Goal: Information Seeking & Learning: Learn about a topic

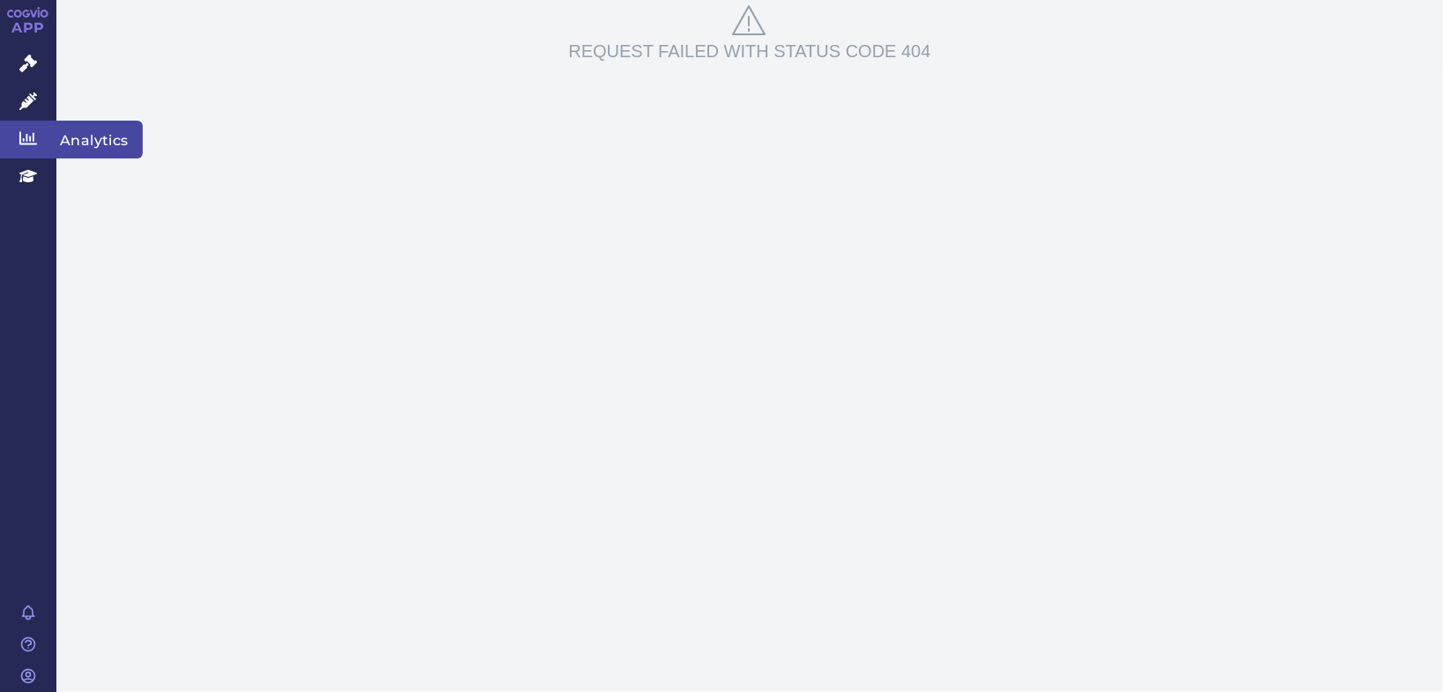
click at [93, 130] on span "Analytics" at bounding box center [99, 139] width 86 height 37
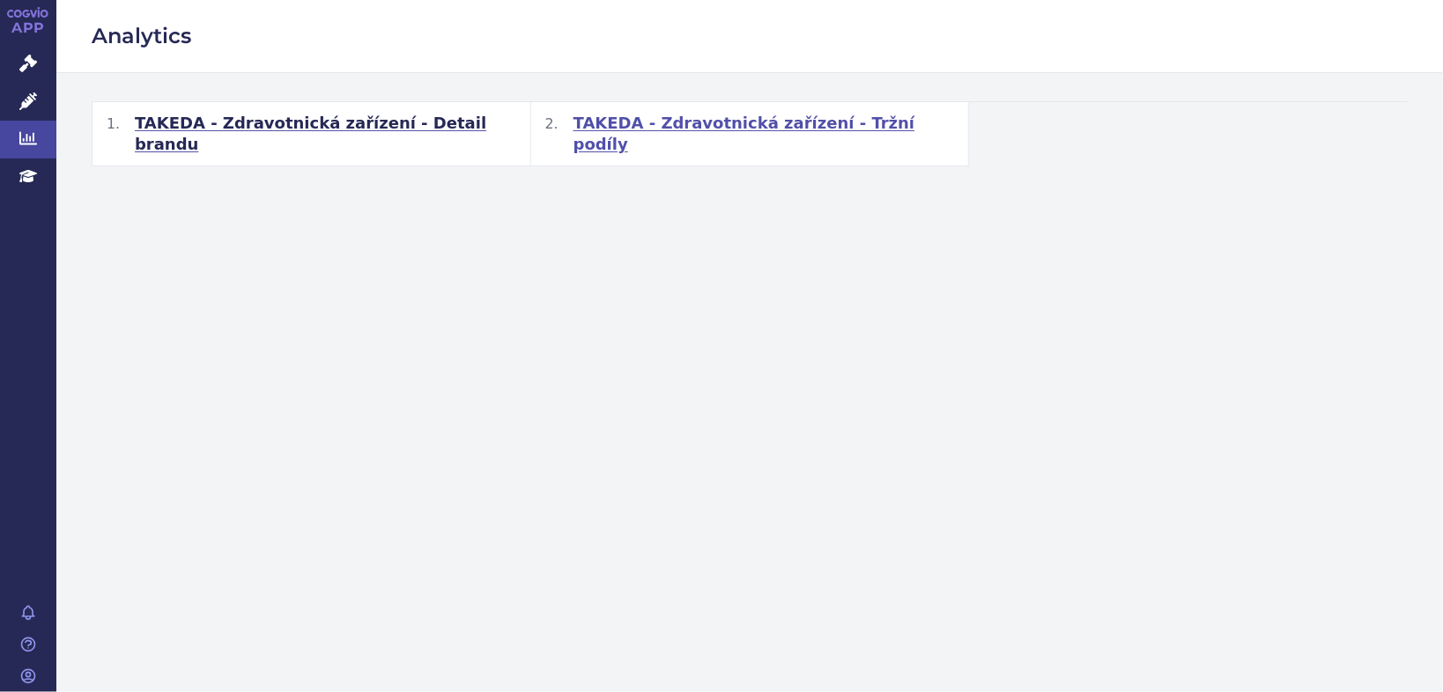
click at [773, 126] on span "TAKEDA - Zdravotnická zařízení - Tržní podíly" at bounding box center [763, 134] width 381 height 42
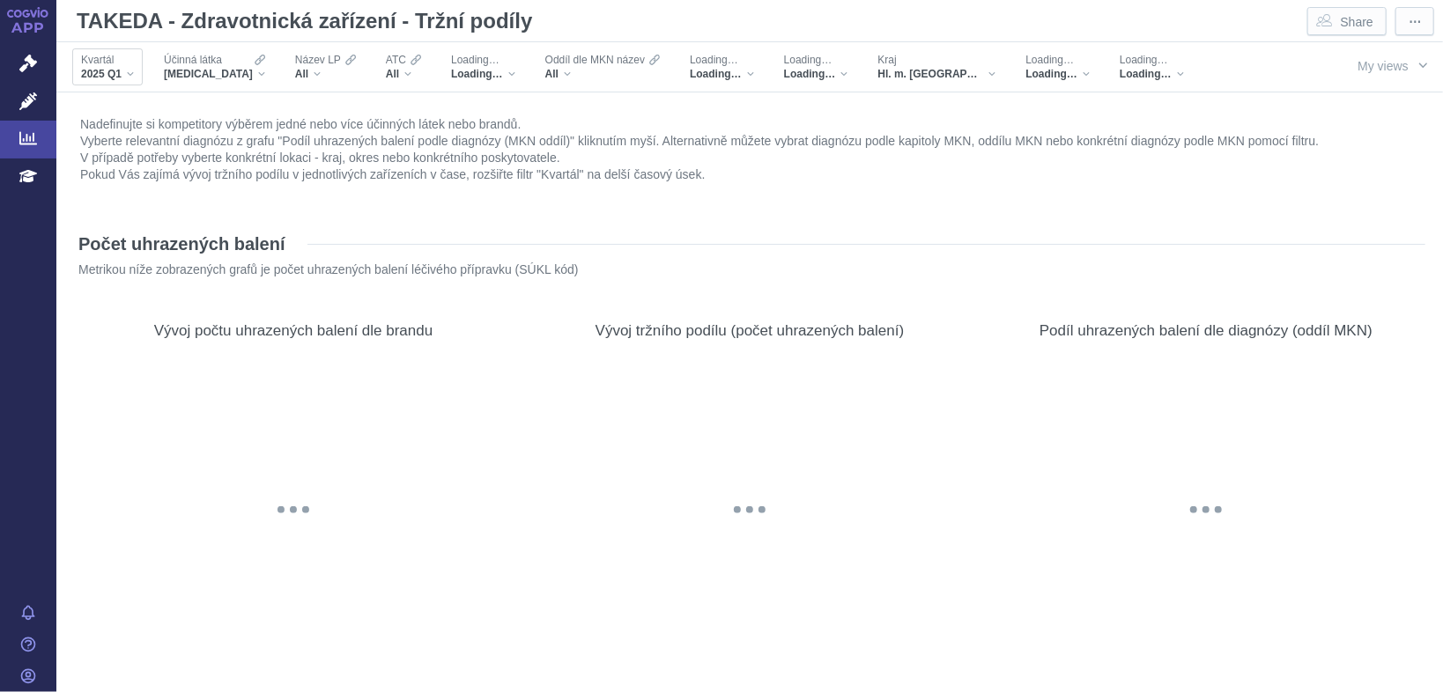
click at [126, 76] on div "2025 Q1" at bounding box center [107, 74] width 53 height 14
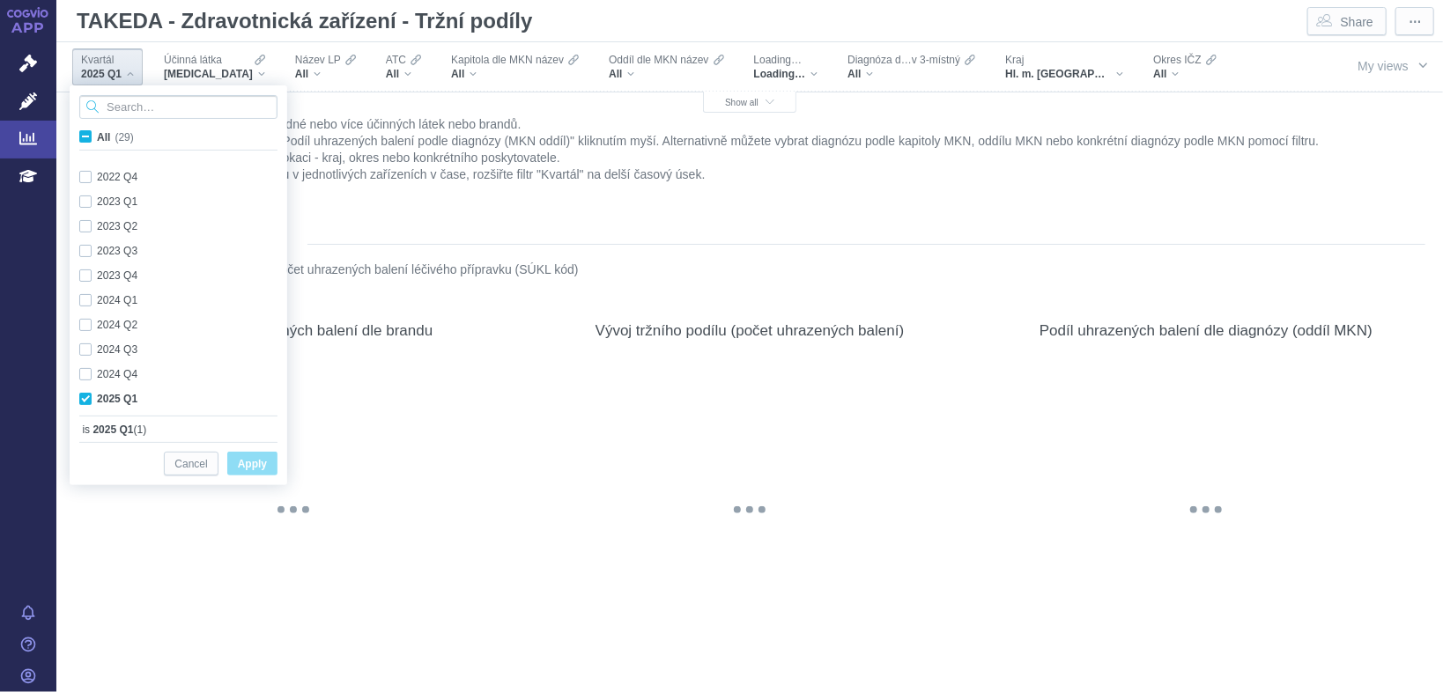
scroll to position [468, 0]
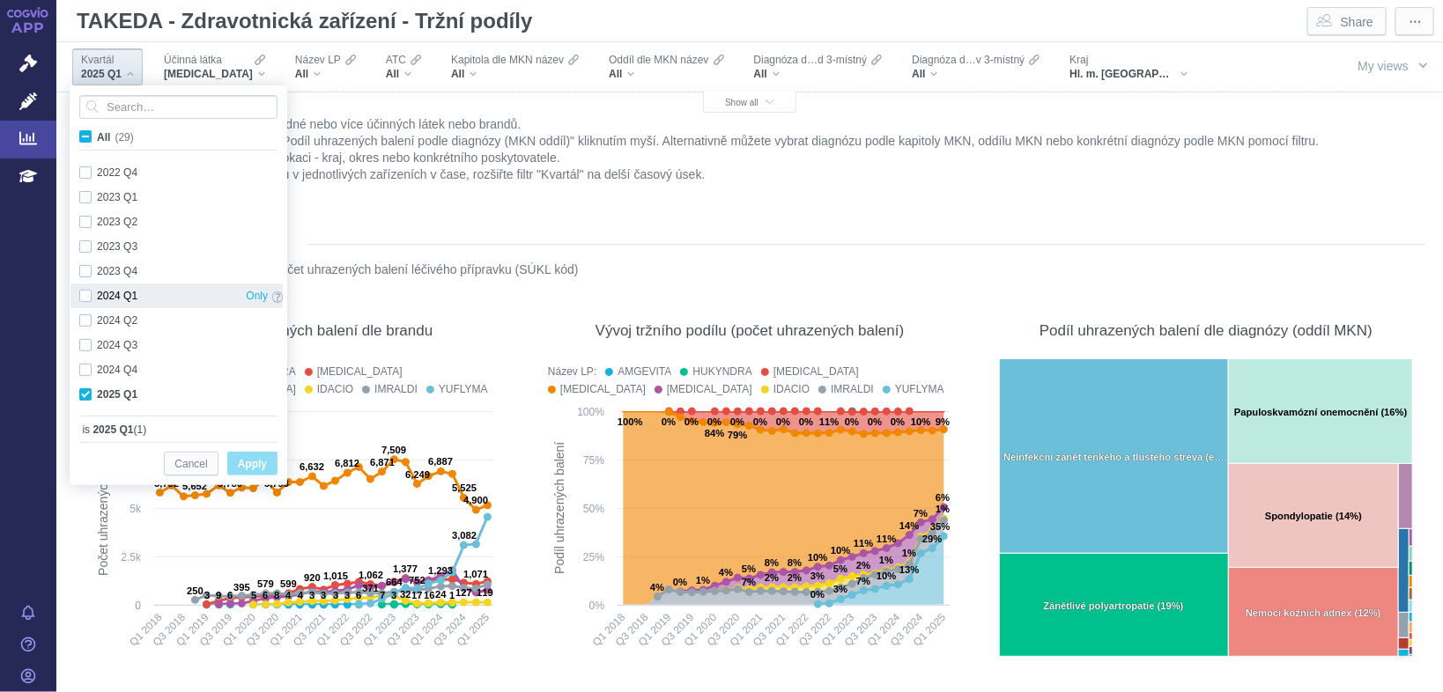
click at [85, 287] on div "2024 Q1 Only" at bounding box center [180, 296] width 221 height 25
checkbox input "true"
click at [86, 309] on div "2024 Q2 Only" at bounding box center [180, 320] width 221 height 25
checkbox input "true"
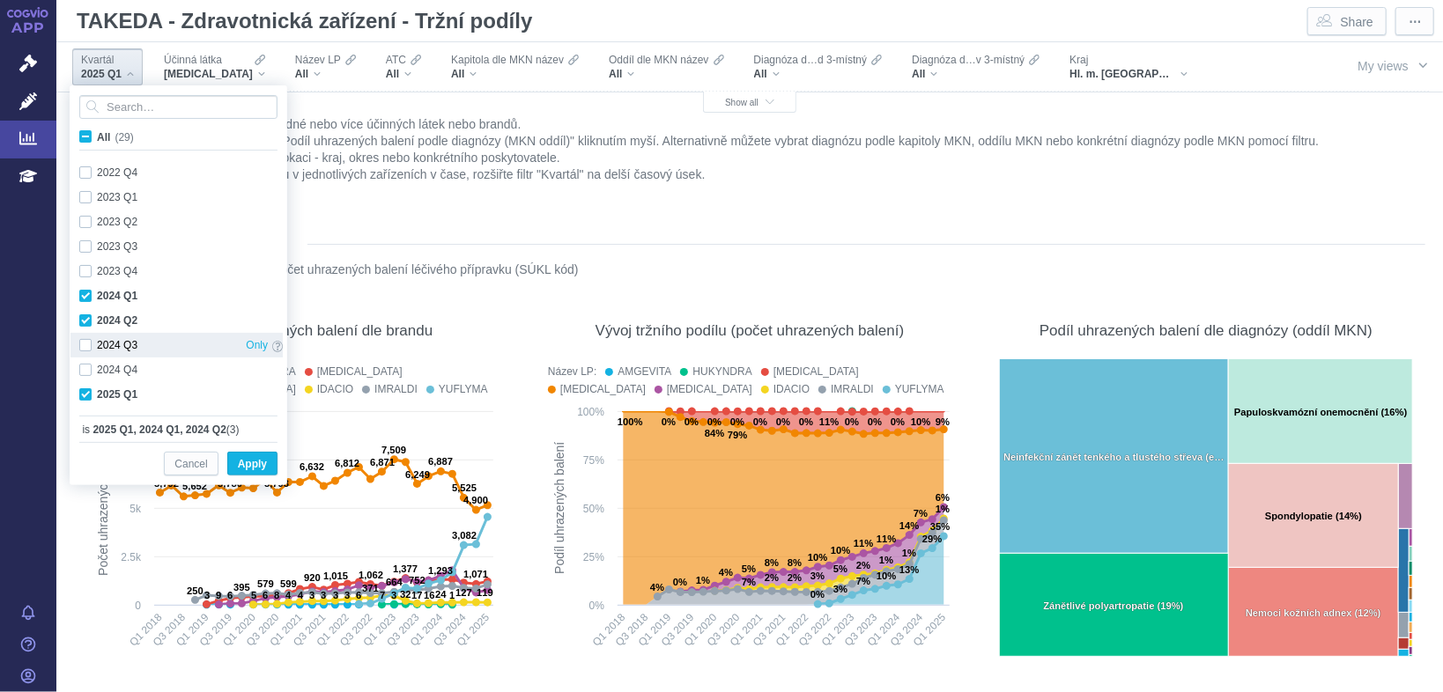
click at [85, 341] on div "2024 Q3 Only" at bounding box center [180, 345] width 221 height 25
checkbox input "true"
click at [87, 358] on div "2024 Q4 Only" at bounding box center [180, 370] width 221 height 25
checkbox input "true"
click at [262, 460] on span "Apply" at bounding box center [252, 465] width 29 height 22
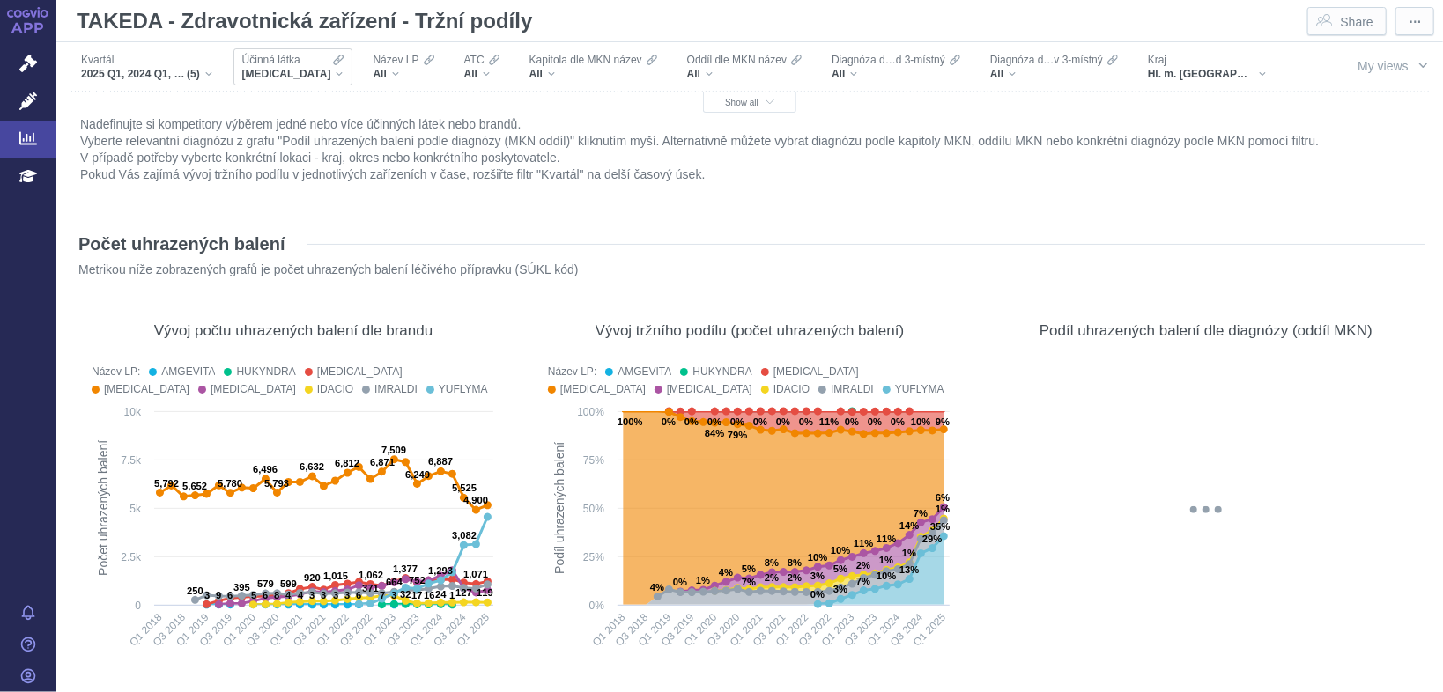
click at [319, 74] on div "[MEDICAL_DATA]" at bounding box center [292, 74] width 101 height 14
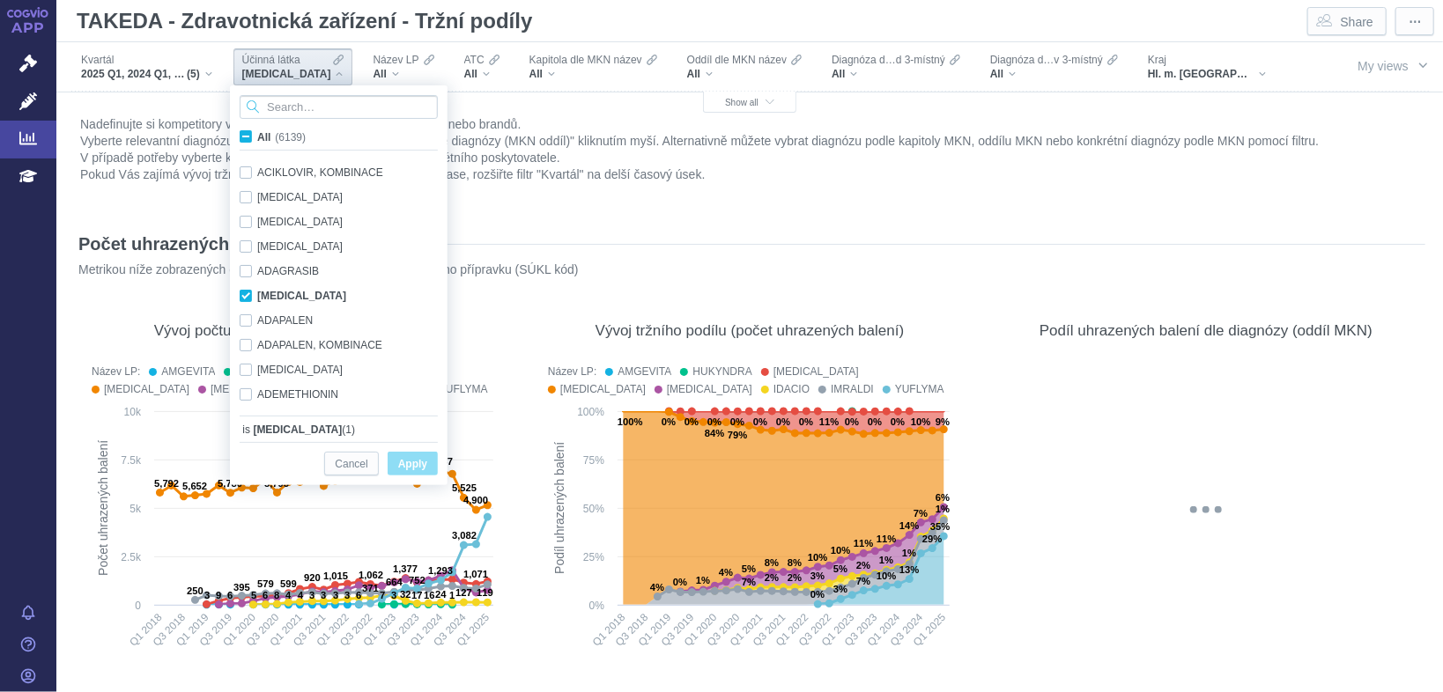
scroll to position [1171, 0]
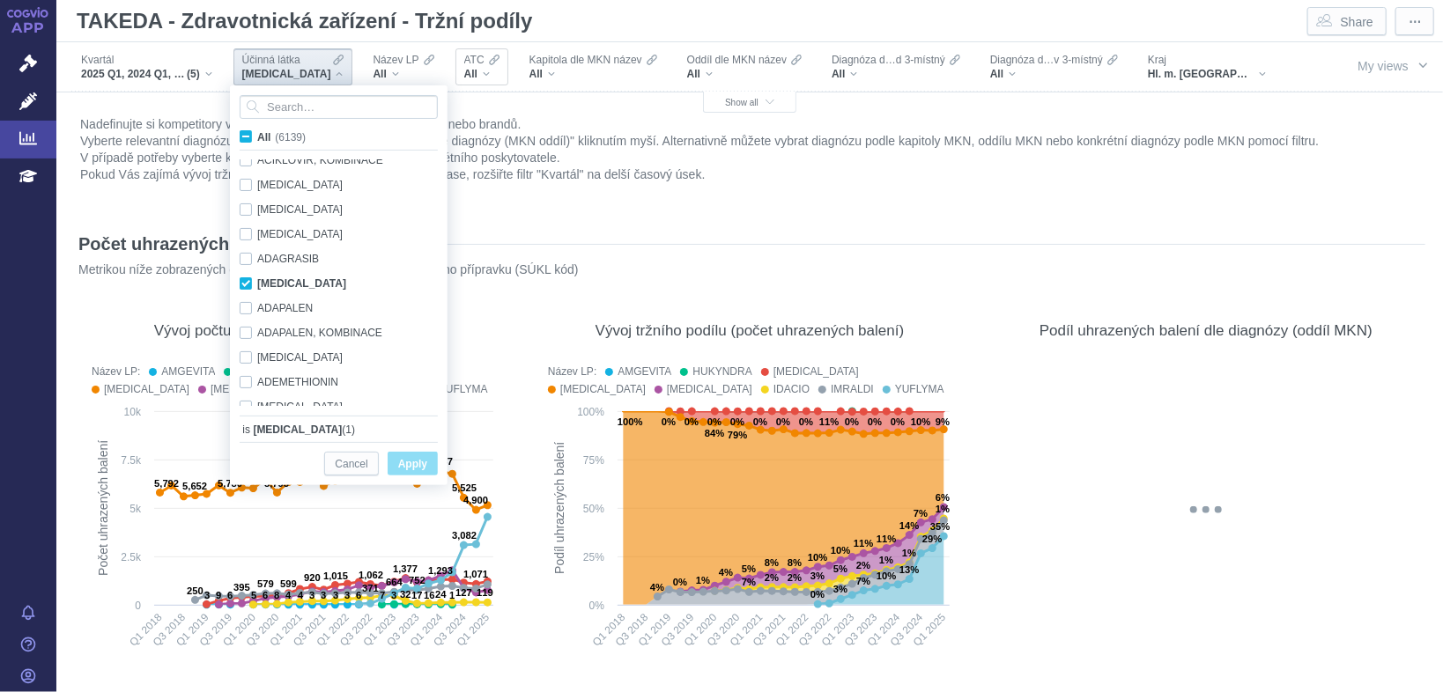
click at [470, 72] on div "All" at bounding box center [481, 74] width 35 height 14
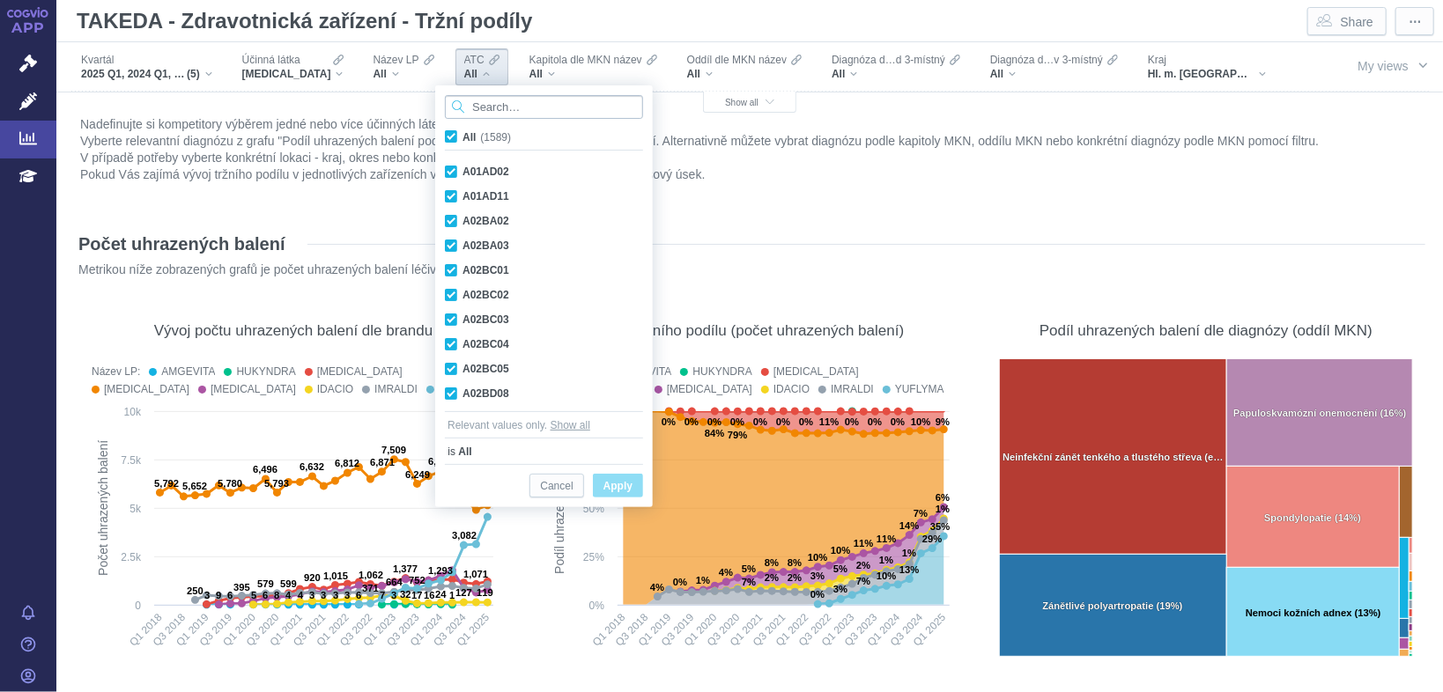
paste input "L04AB02"
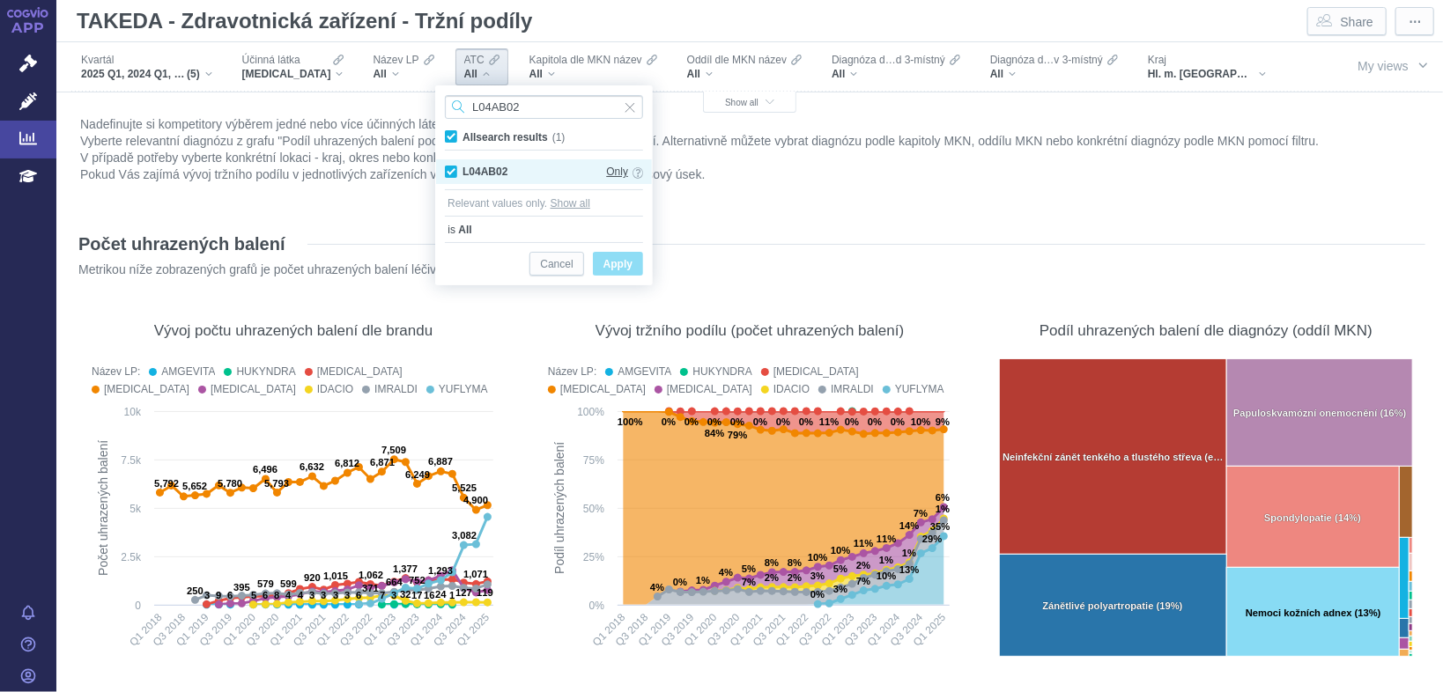
type input "L04AB02"
click at [616, 168] on span "Only" at bounding box center [617, 171] width 22 height 19
click at [626, 265] on span "Apply" at bounding box center [617, 265] width 29 height 22
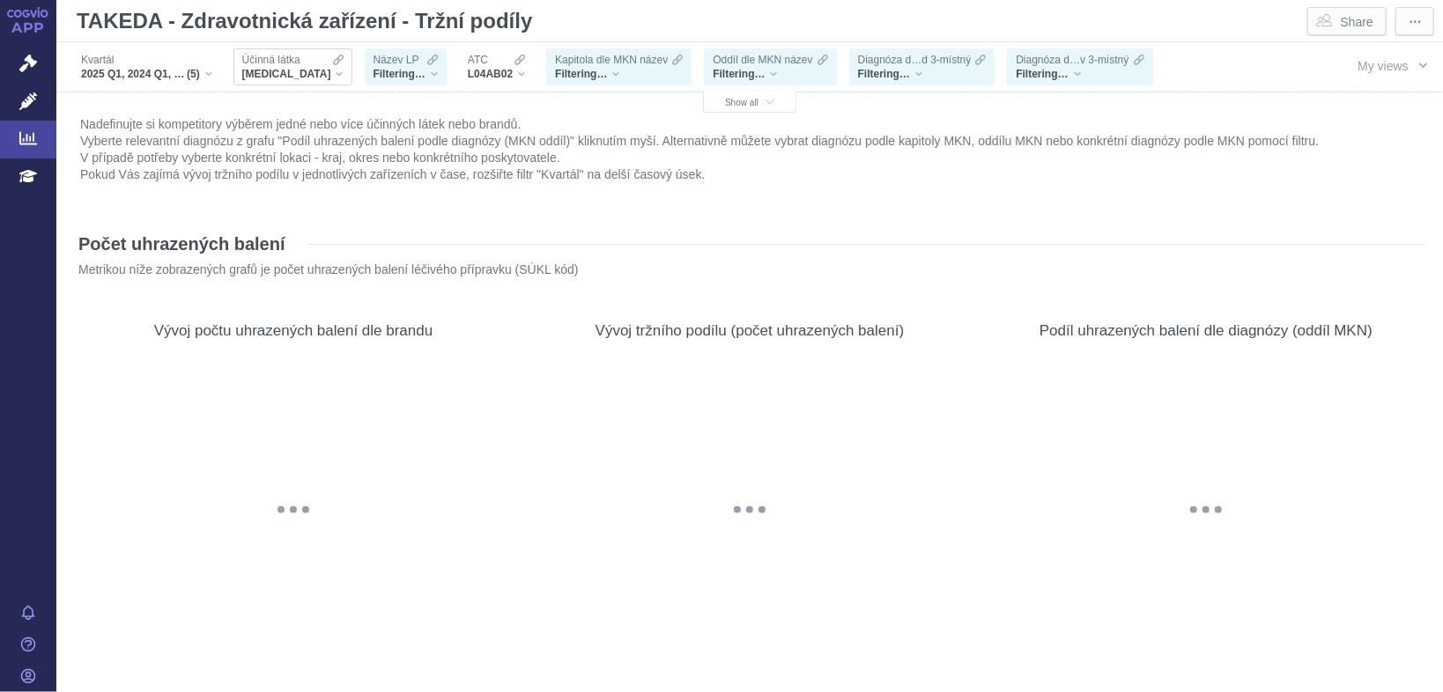
click at [324, 75] on div "[MEDICAL_DATA]" at bounding box center [292, 74] width 101 height 14
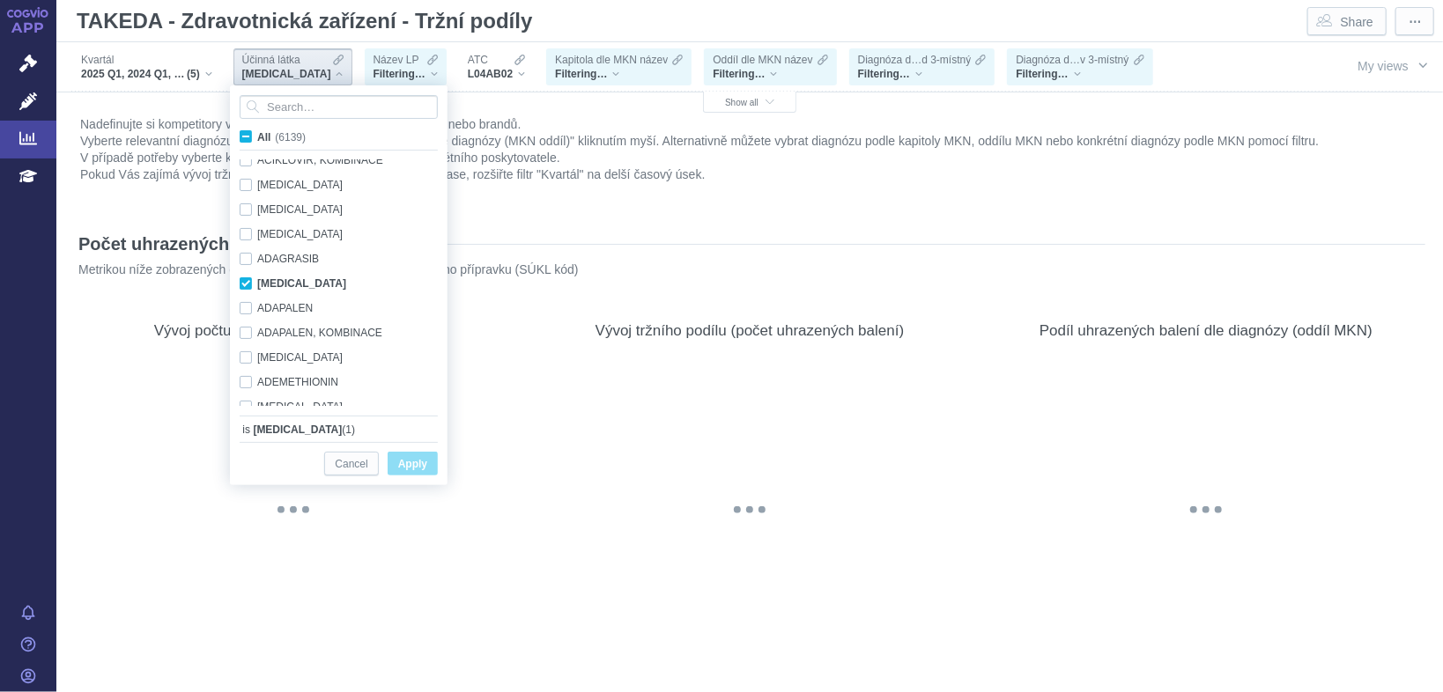
click at [257, 137] on span "All (6139)" at bounding box center [281, 137] width 48 height 12
click at [257, 137] on input "All (6139)" at bounding box center [262, 133] width 11 height 11
checkbox input "true"
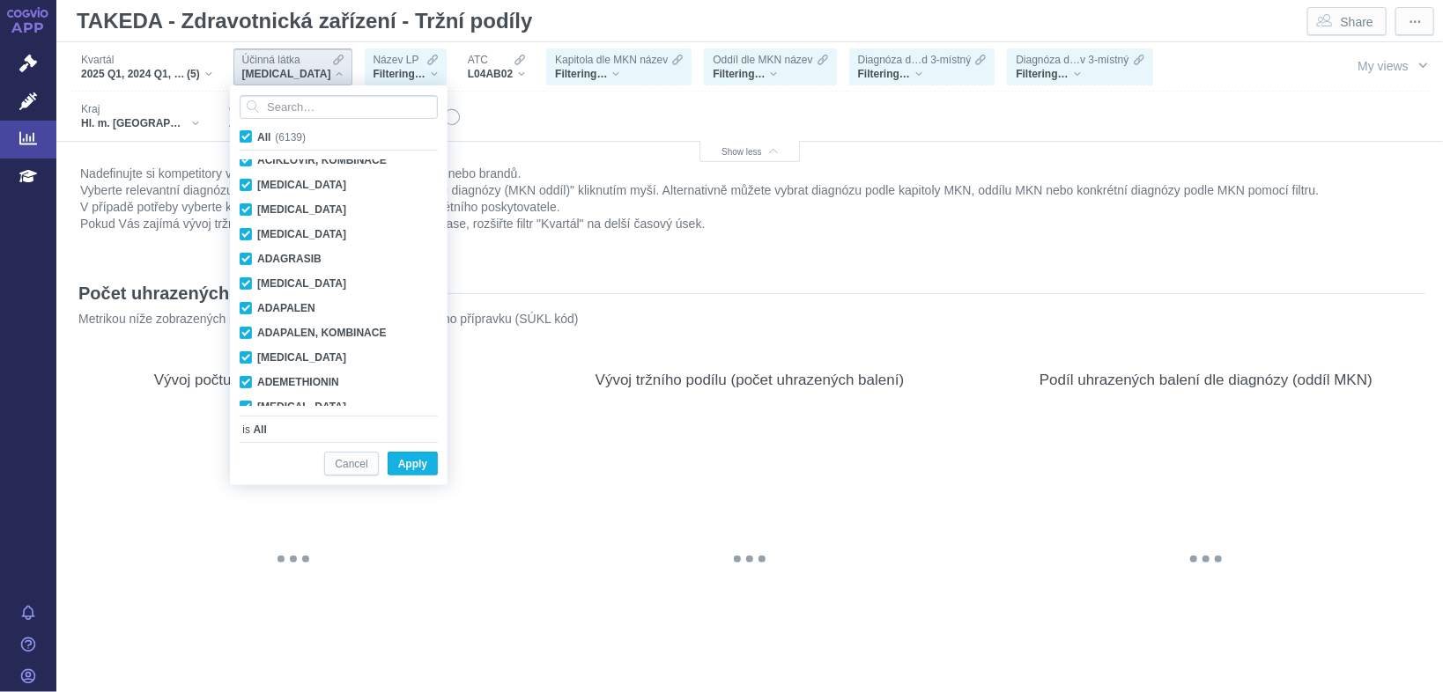
checkbox input "true"
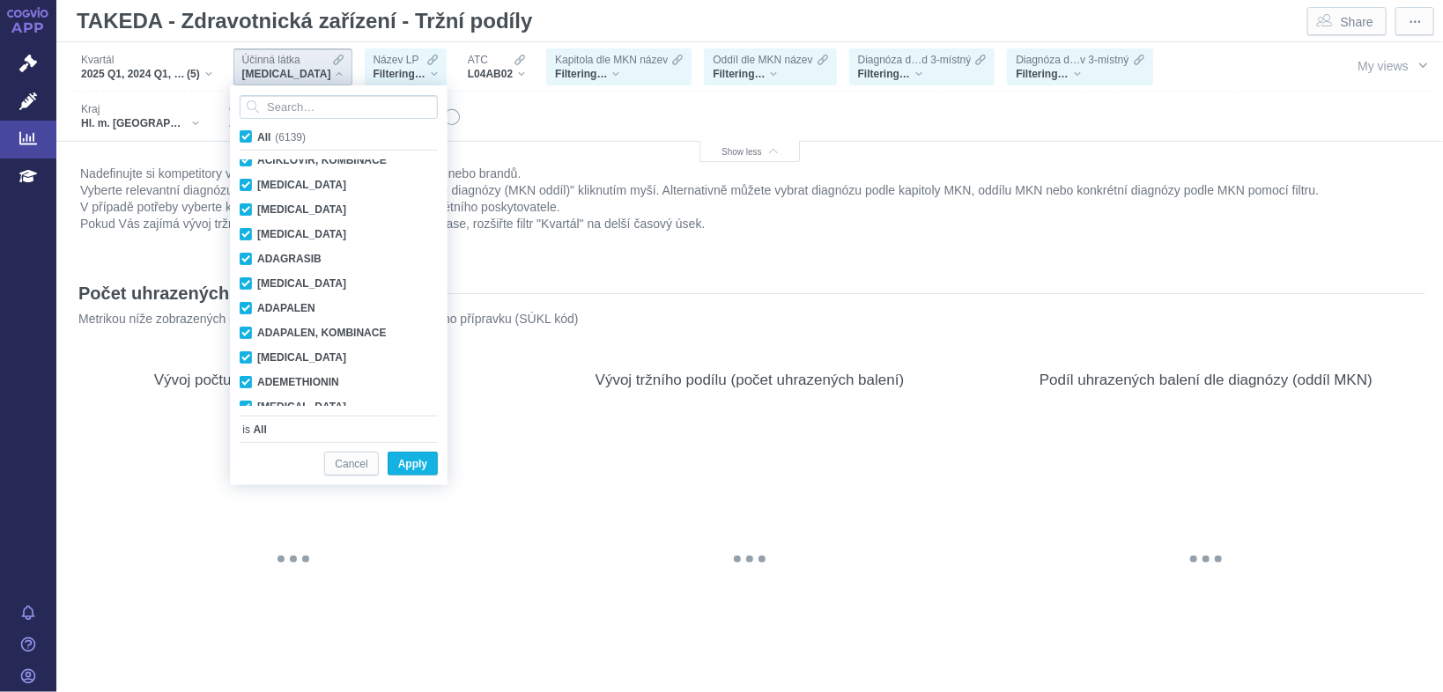
checkbox input "true"
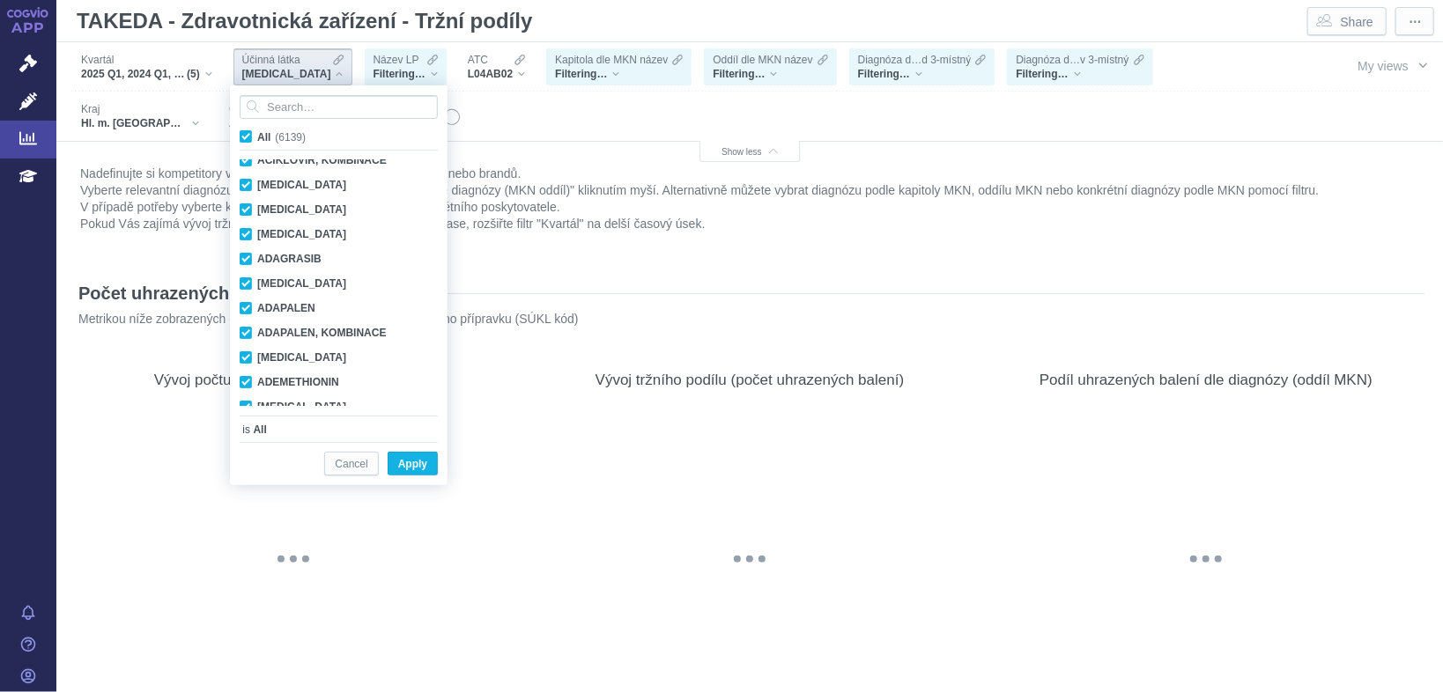
checkbox input "true"
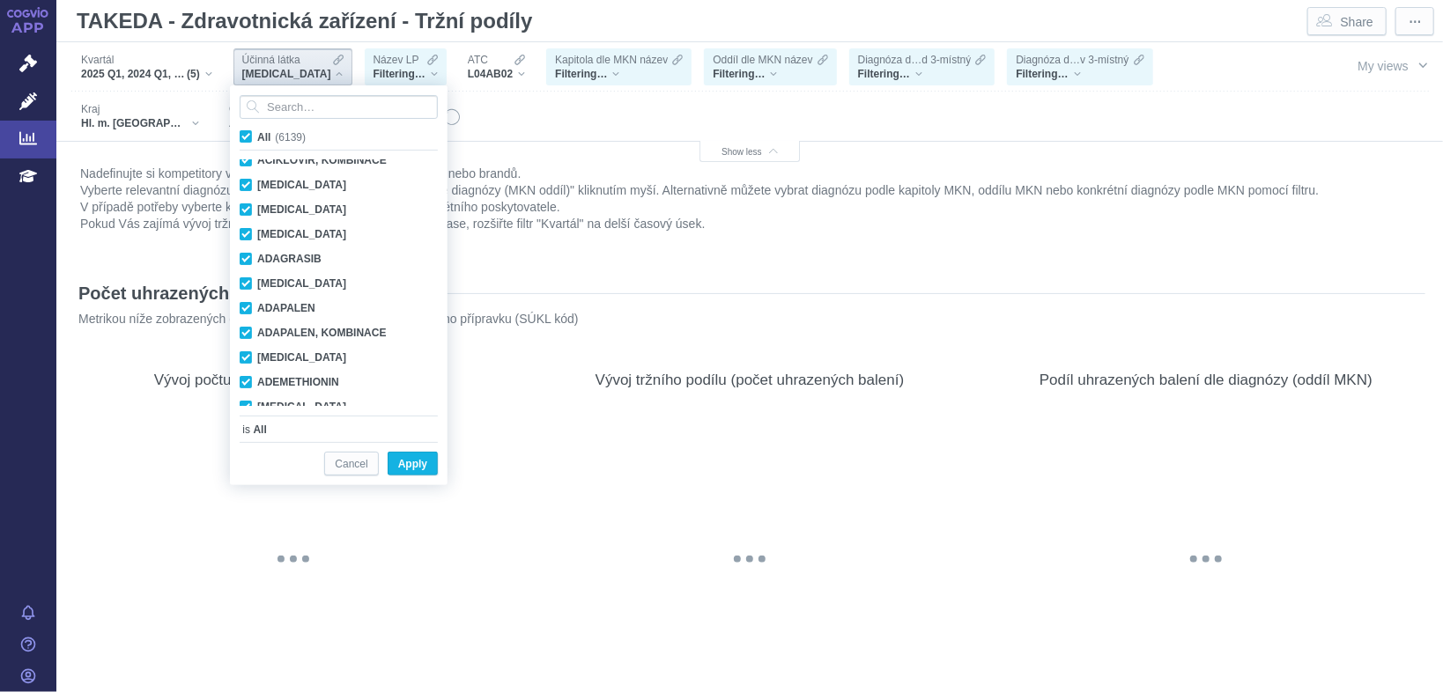
checkbox input "true"
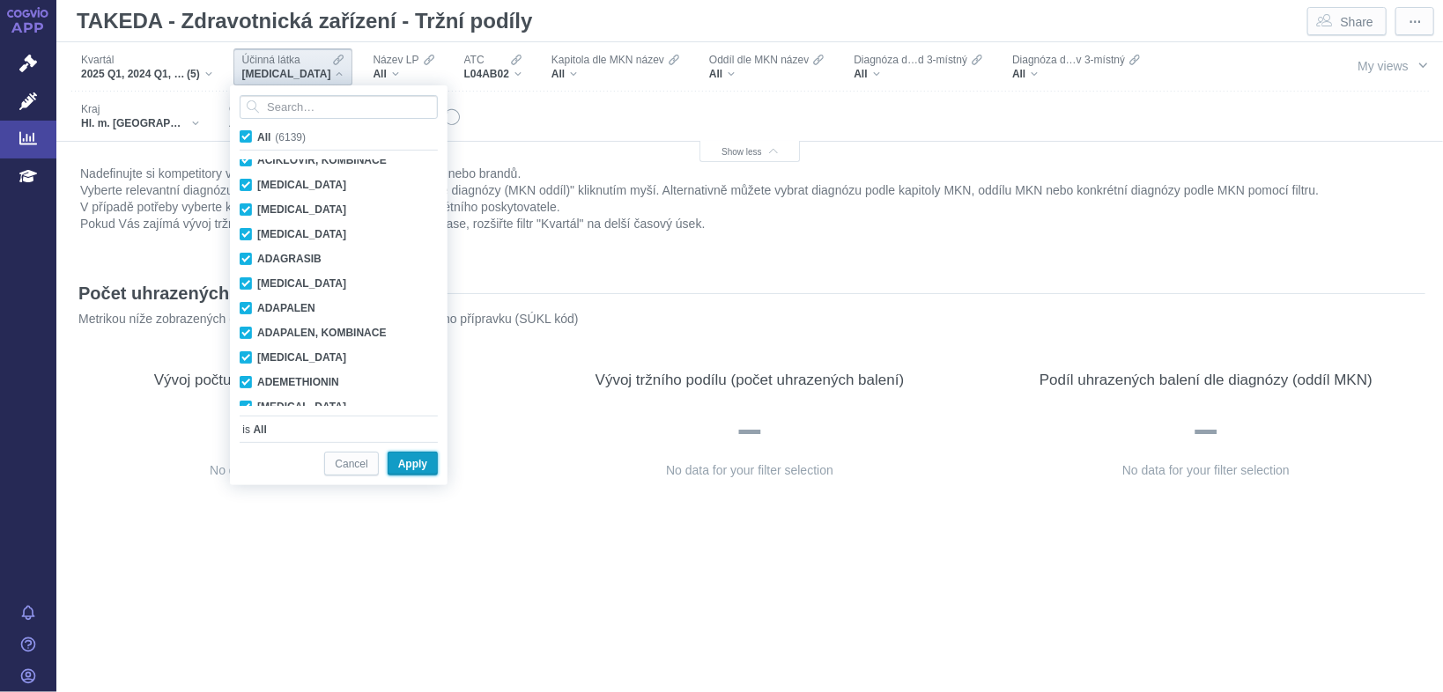
click at [414, 467] on span "Apply" at bounding box center [412, 465] width 29 height 22
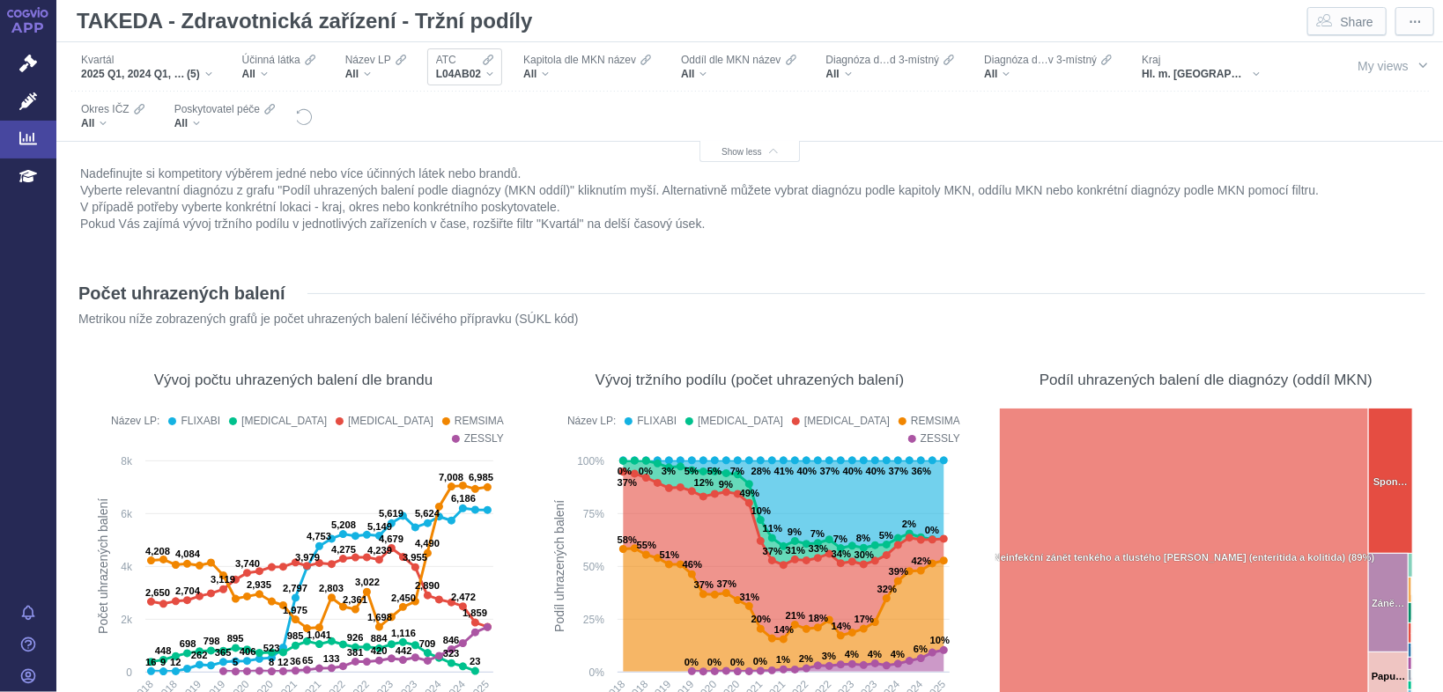
click at [489, 80] on div "L04AB02" at bounding box center [464, 74] width 57 height 14
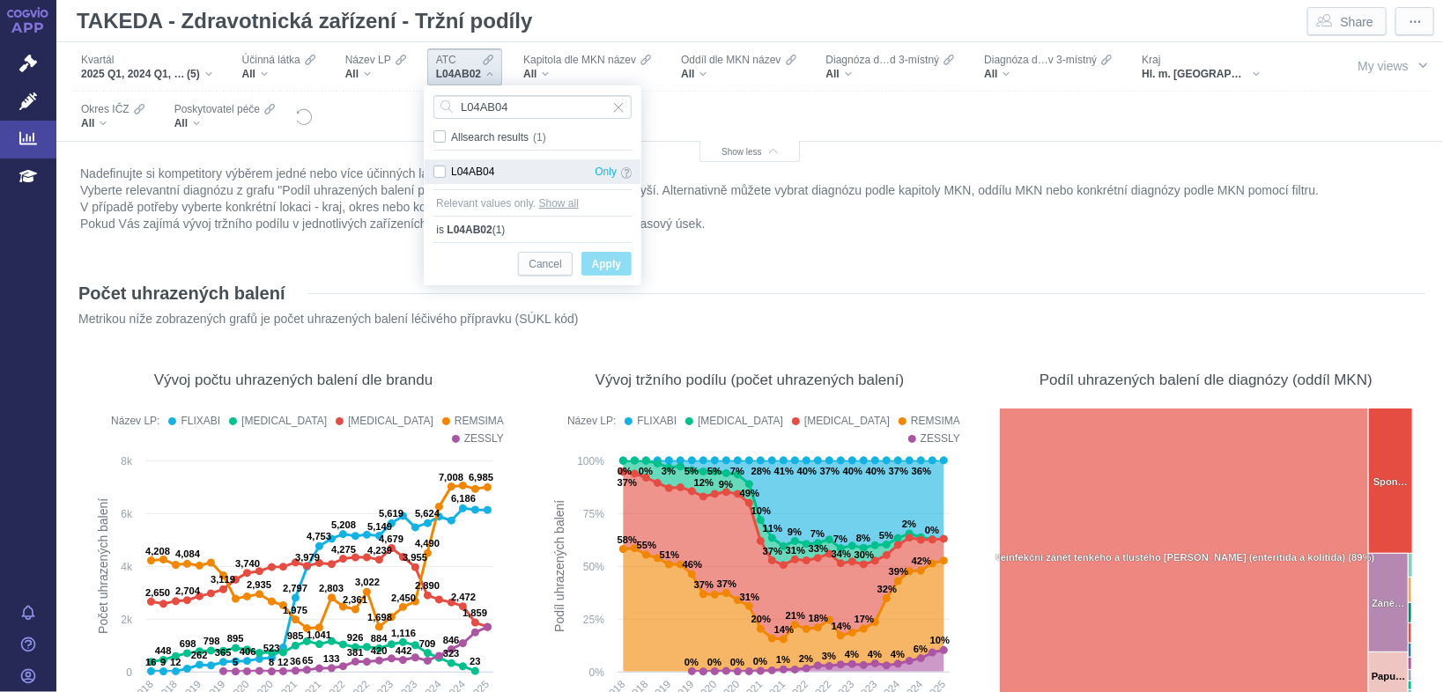
type input "L04AB04"
click at [445, 174] on div "L04AB04 Only" at bounding box center [533, 171] width 216 height 25
checkbox input "true"
click at [521, 107] on input "L04AB04" at bounding box center [532, 107] width 198 height 24
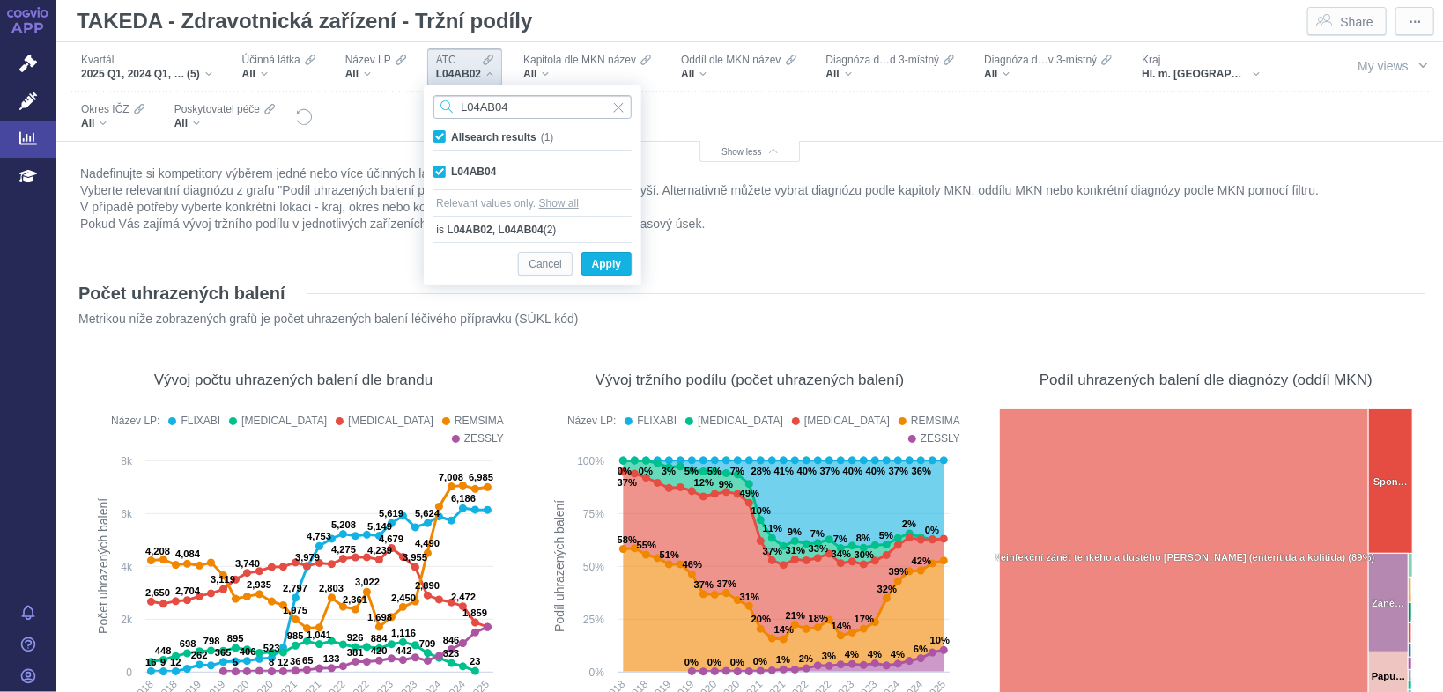
click at [521, 107] on input "L04AB04" at bounding box center [532, 107] width 198 height 24
paste input "6"
type input "L04AB06"
click at [443, 162] on div "L04AB06 Only" at bounding box center [533, 171] width 216 height 25
checkbox input "true"
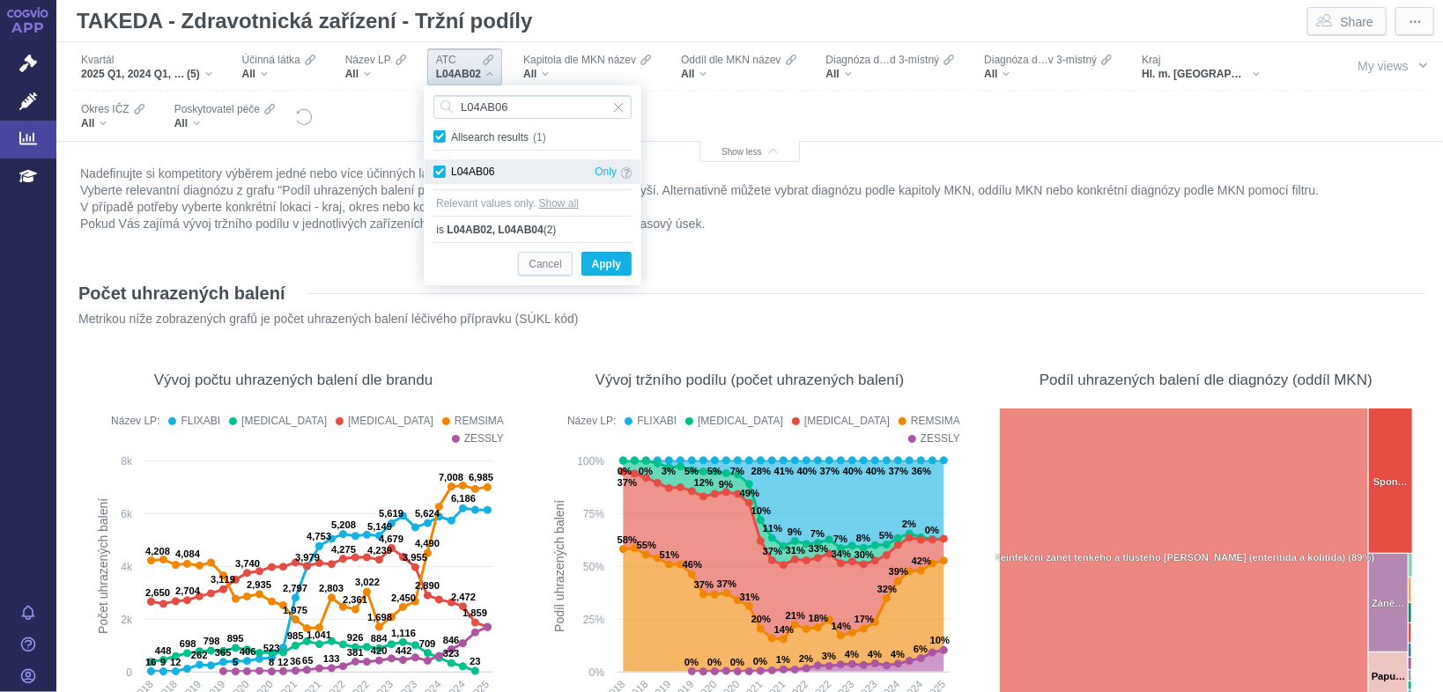
checkbox input "true"
click at [599, 255] on span "Apply" at bounding box center [606, 265] width 29 height 22
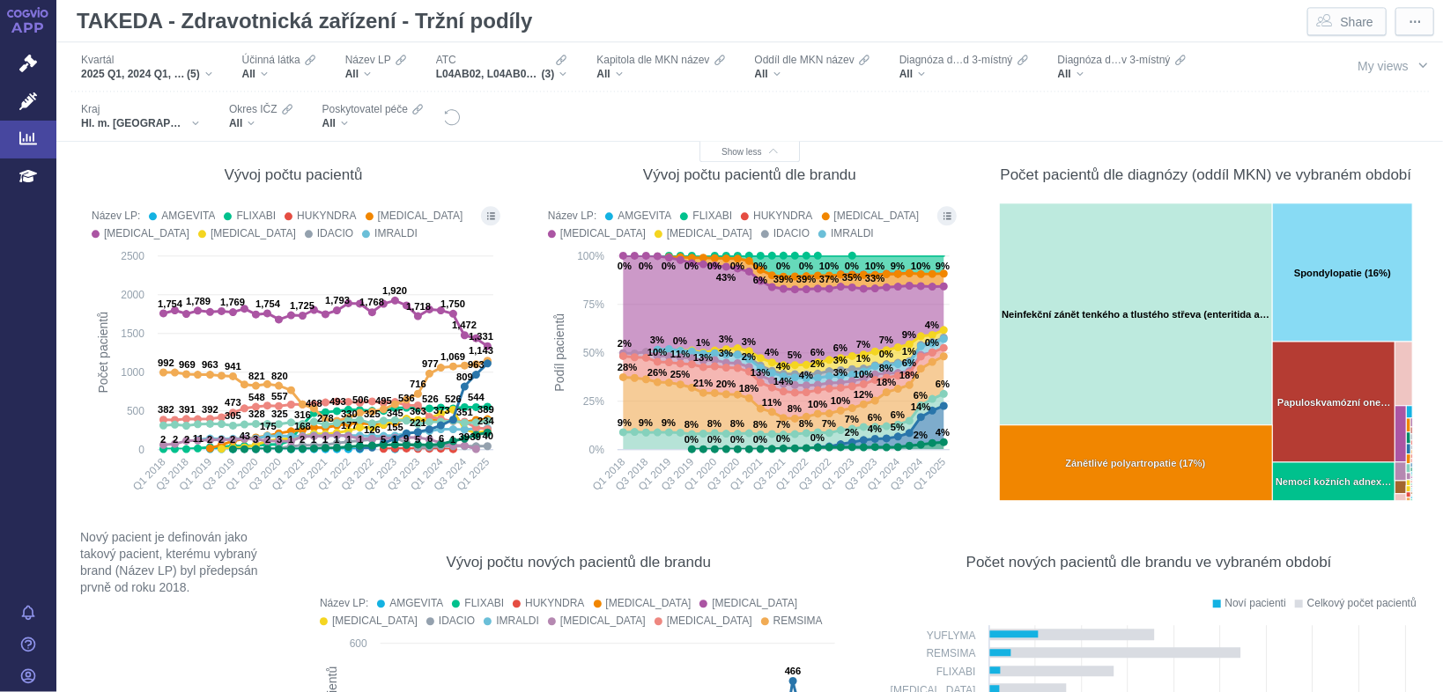
scroll to position [9197, 0]
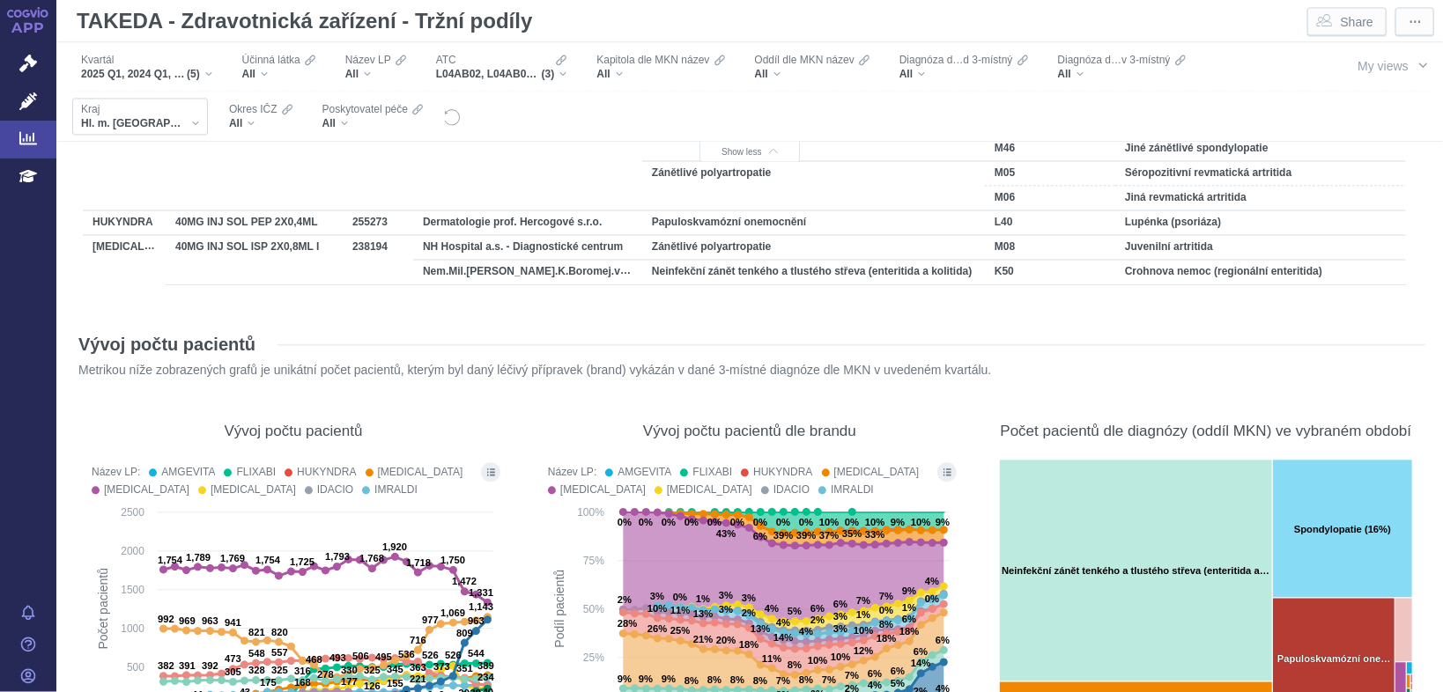
click at [149, 124] on div "Hl. m. [GEOGRAPHIC_DATA]" at bounding box center [140, 123] width 118 height 14
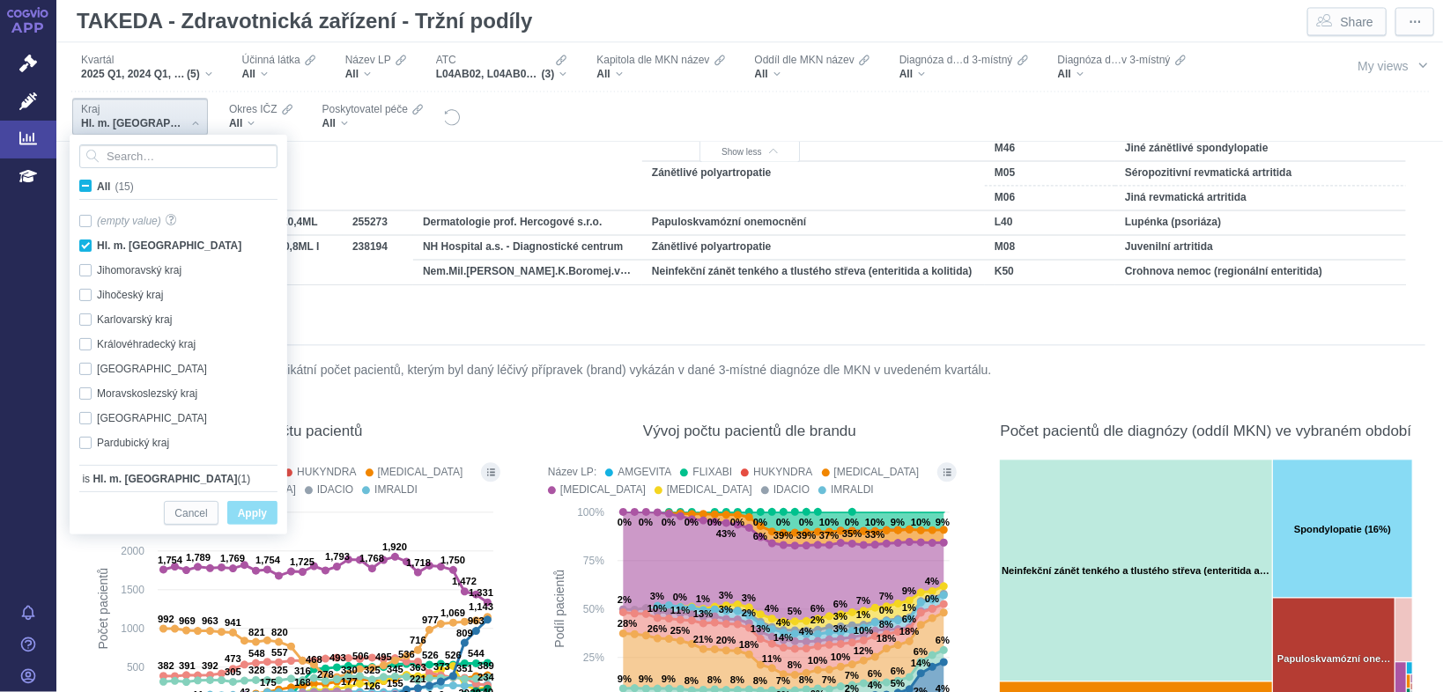
click at [97, 187] on span "All (15)" at bounding box center [115, 187] width 37 height 12
click at [97, 187] on input "All (15)" at bounding box center [102, 182] width 11 height 11
checkbox input "true"
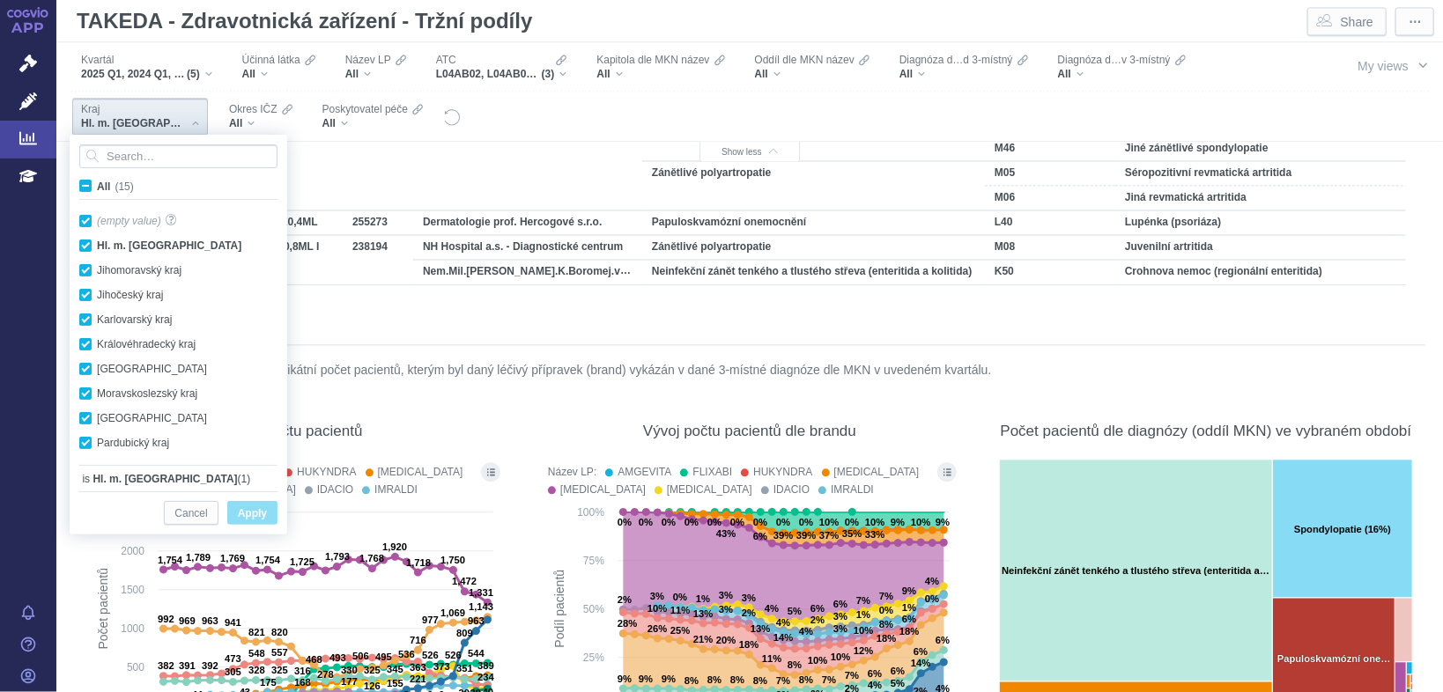
checkbox input "true"
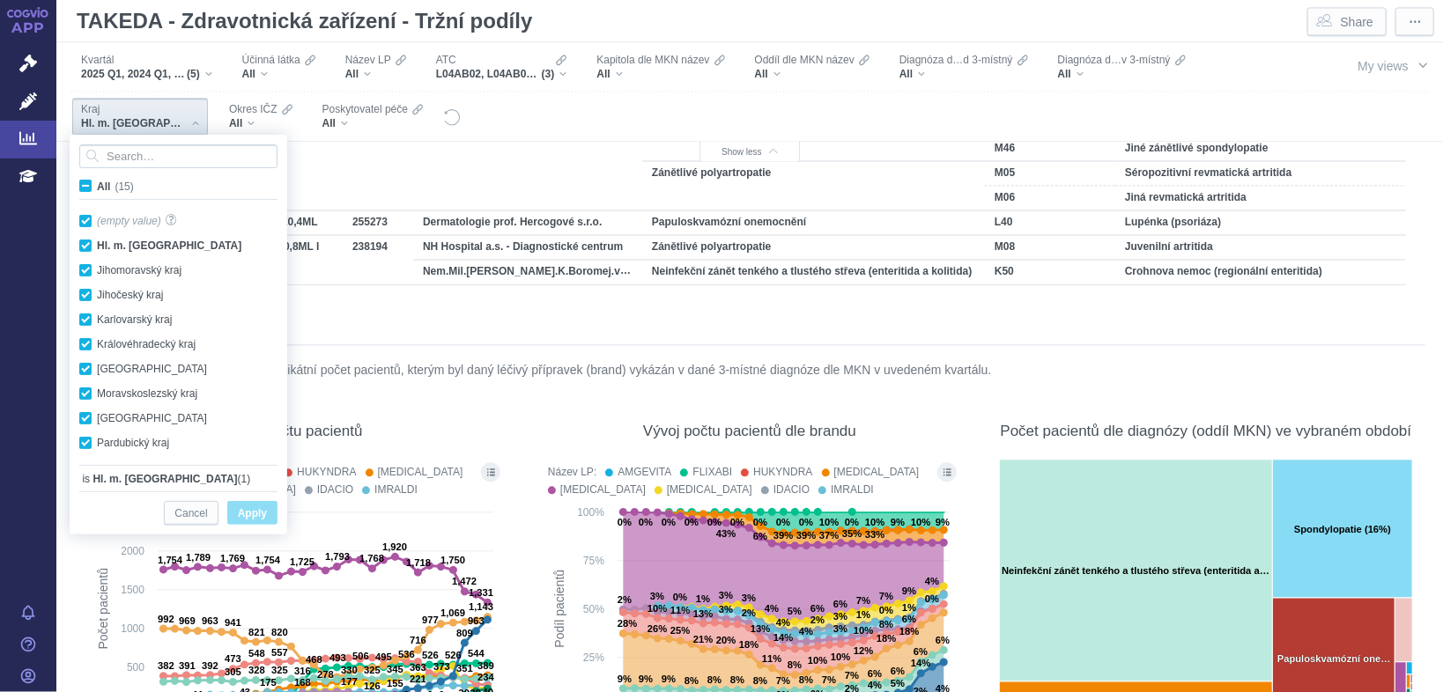
checkbox input "true"
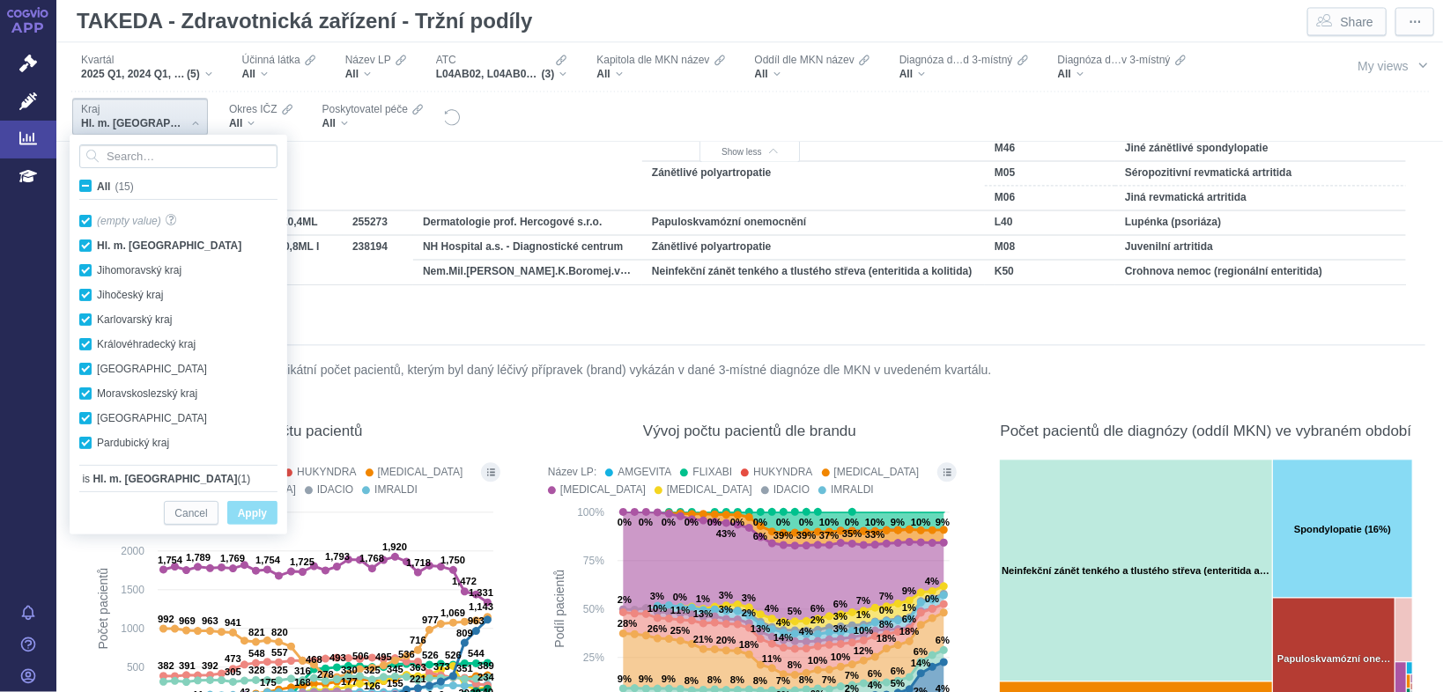
checkbox input "true"
